Goal: Download file/media

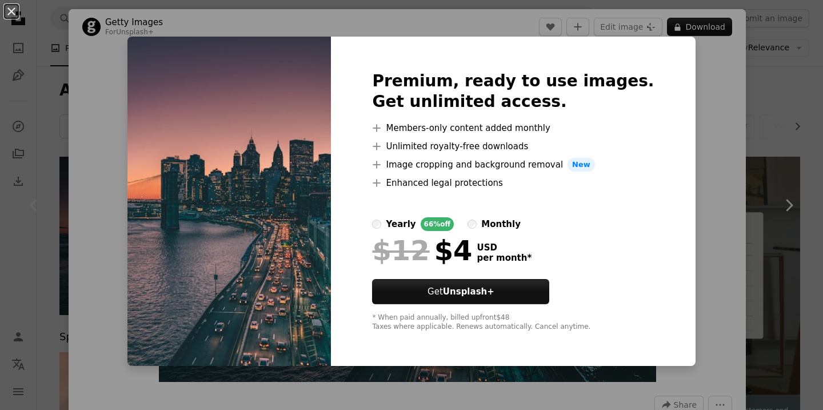
scroll to position [121, 0]
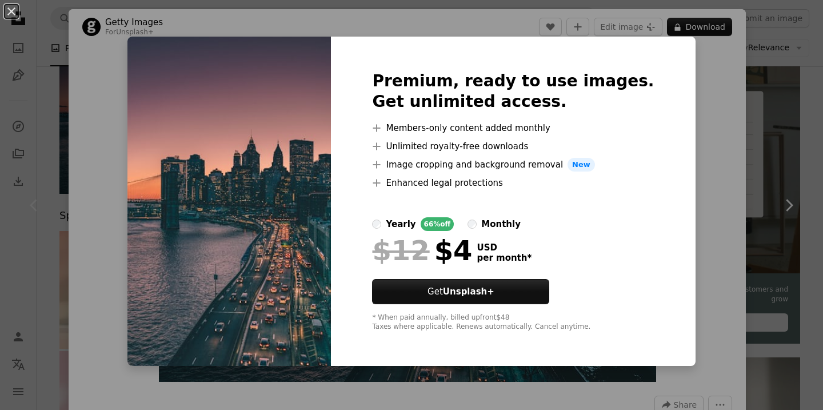
click at [319, 121] on img at bounding box center [228, 201] width 203 height 329
click at [767, 178] on div "An X shape Premium, ready to use images. Get unlimited access. A plus sign Memb…" at bounding box center [411, 205] width 823 height 410
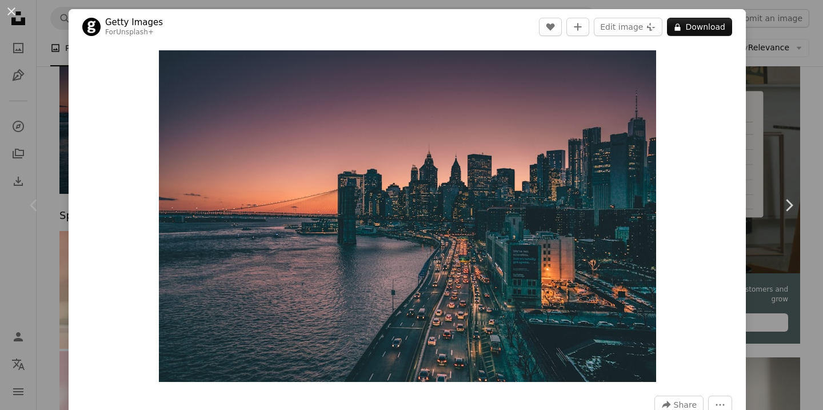
click at [774, 81] on div "An X shape Chevron left Chevron right Getty Images For Unsplash+ A heart A plus…" at bounding box center [411, 205] width 823 height 410
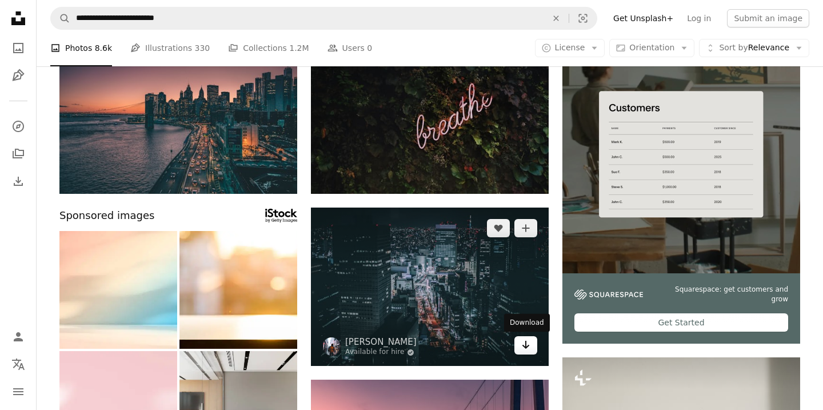
click at [525, 341] on icon "Download" at bounding box center [525, 345] width 7 height 8
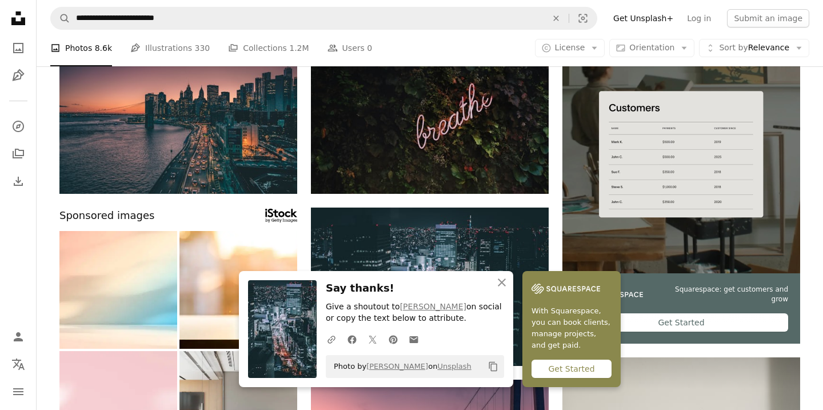
click at [561, 371] on div "Get Started" at bounding box center [571, 368] width 80 height 18
